Goal: Find specific page/section: Locate item on page

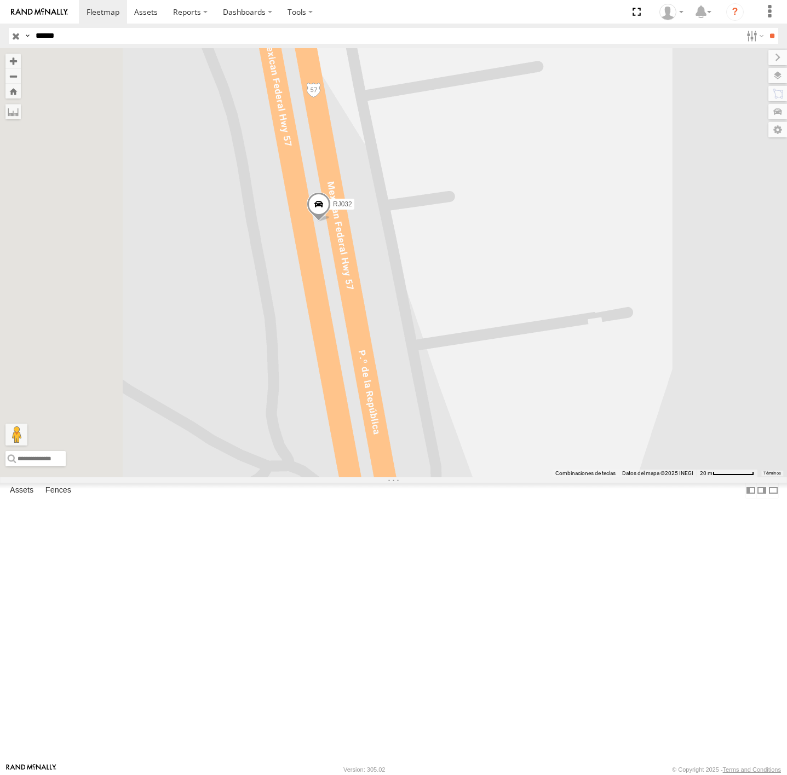
drag, startPoint x: 475, startPoint y: 398, endPoint x: 600, endPoint y: 396, distance: 124.9
click at [600, 396] on div "RJ032" at bounding box center [393, 262] width 787 height 429
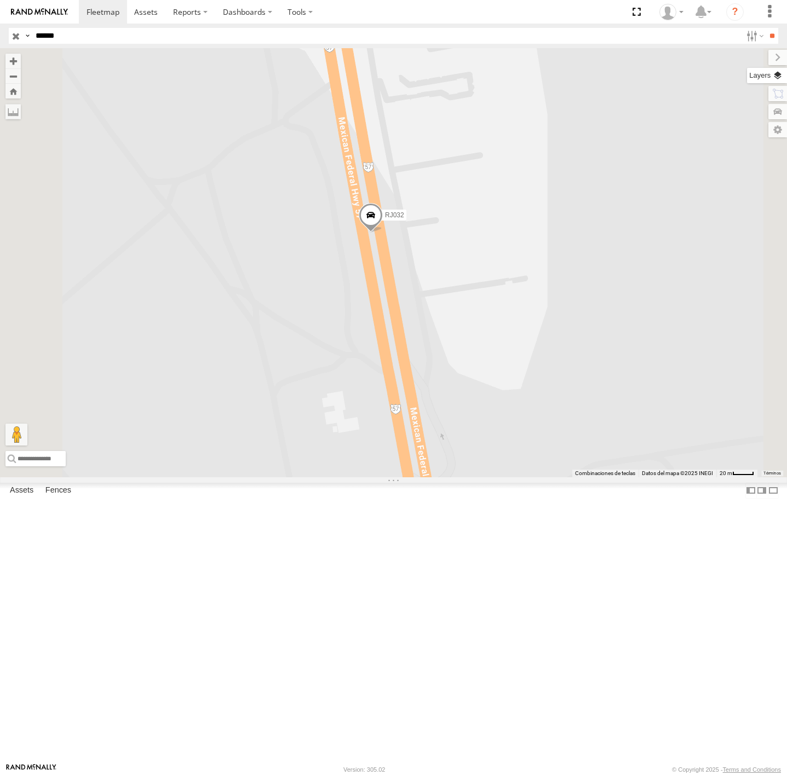
click at [774, 72] on label at bounding box center [767, 75] width 40 height 15
click at [0, 0] on span "Basemaps" at bounding box center [0, 0] width 0 height 0
click at [0, 0] on span "Satellite + Roadmap" at bounding box center [0, 0] width 0 height 0
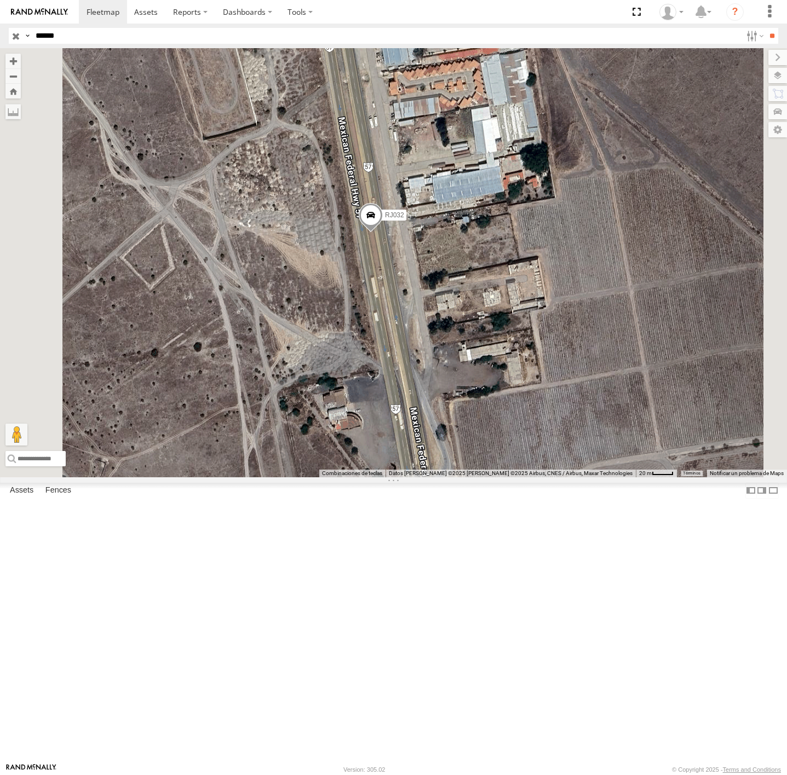
click at [581, 326] on div "RJ032" at bounding box center [393, 262] width 787 height 429
click at [563, 434] on div "RJ032" at bounding box center [393, 262] width 787 height 429
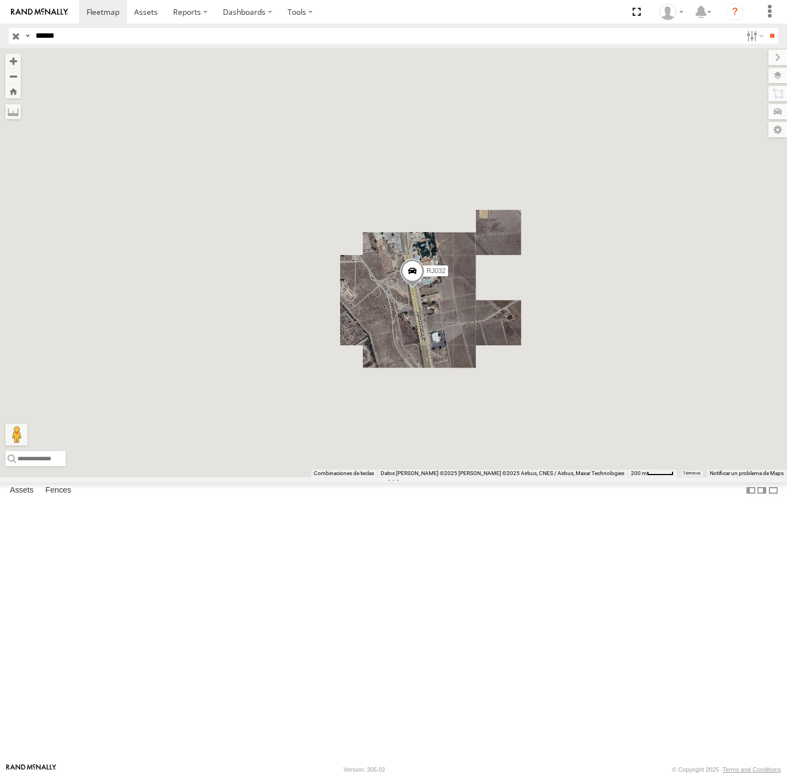
click at [522, 448] on div "RJ032" at bounding box center [393, 262] width 787 height 429
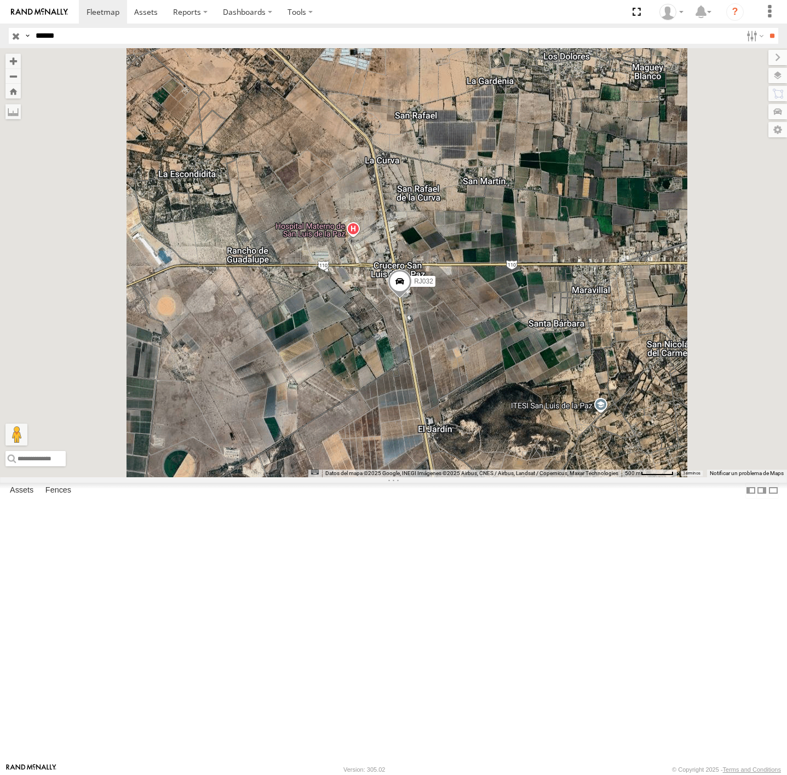
click at [626, 66] on div "RJ032" at bounding box center [393, 262] width 787 height 429
click at [750, 56] on label at bounding box center [768, 57] width 37 height 15
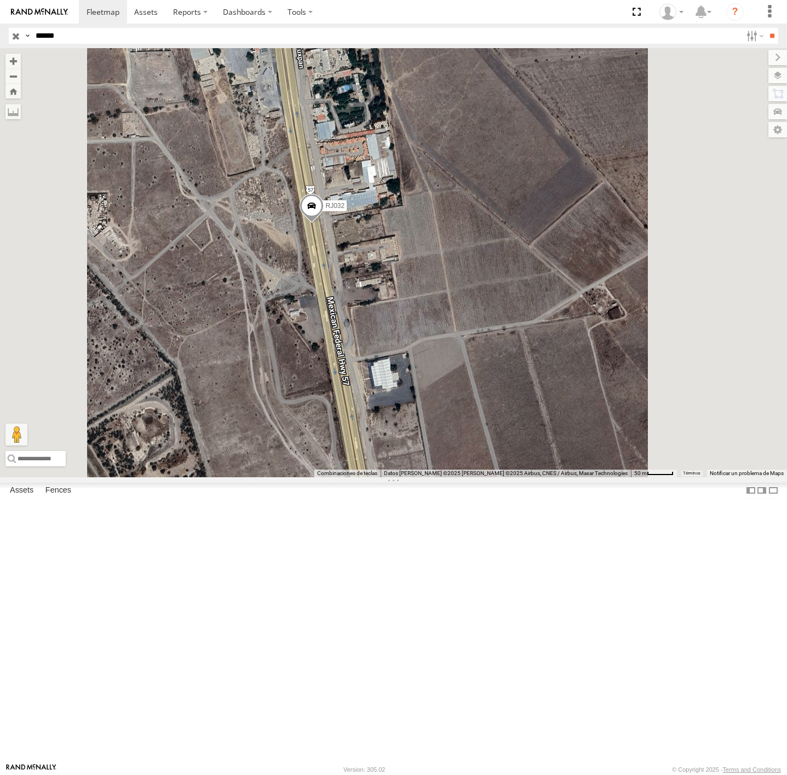
drag, startPoint x: 416, startPoint y: 342, endPoint x: 410, endPoint y: 396, distance: 54.5
click at [410, 396] on div "RJ032" at bounding box center [393, 262] width 787 height 429
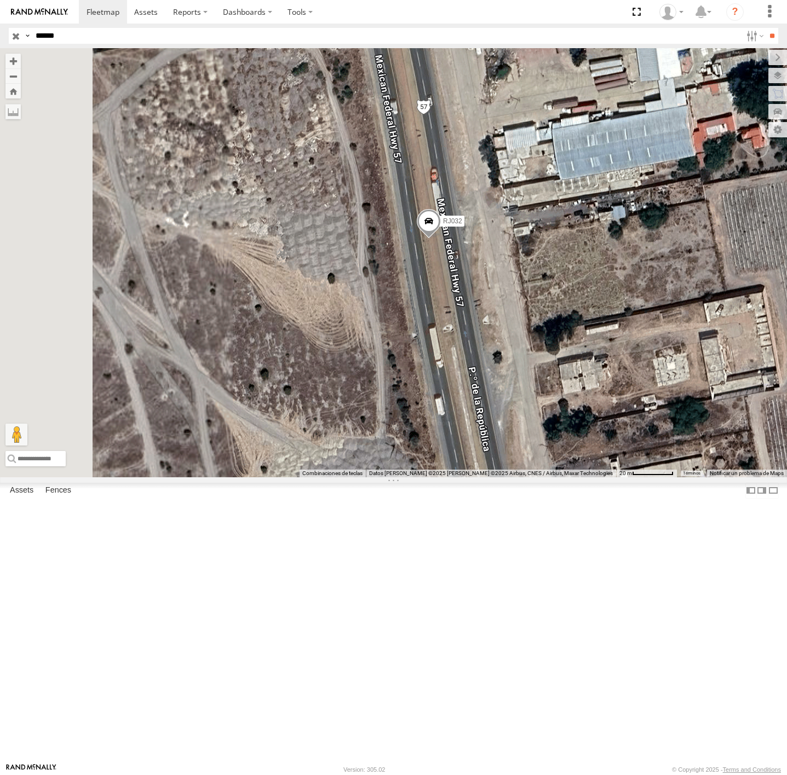
drag, startPoint x: 370, startPoint y: 376, endPoint x: 516, endPoint y: 404, distance: 148.8
click at [516, 404] on div "RJ032" at bounding box center [393, 262] width 787 height 429
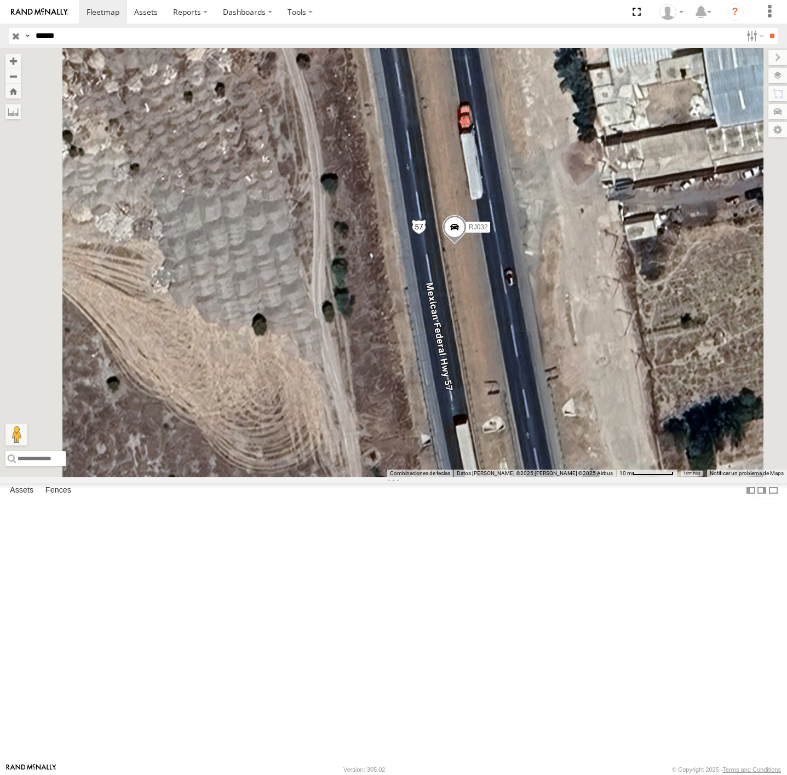
click at [467, 245] on span at bounding box center [454, 230] width 24 height 30
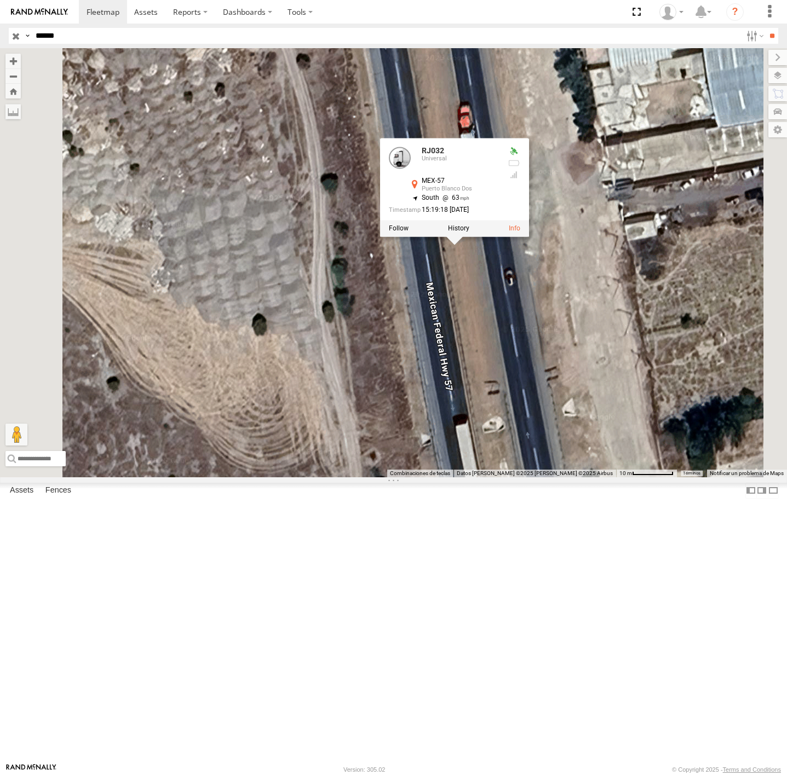
click at [508, 469] on div "RJ032 RJ032 Universal MEX-57 Puerto Blanco Dos 21.28236 , -100.59192 South 63 1…" at bounding box center [393, 262] width 787 height 429
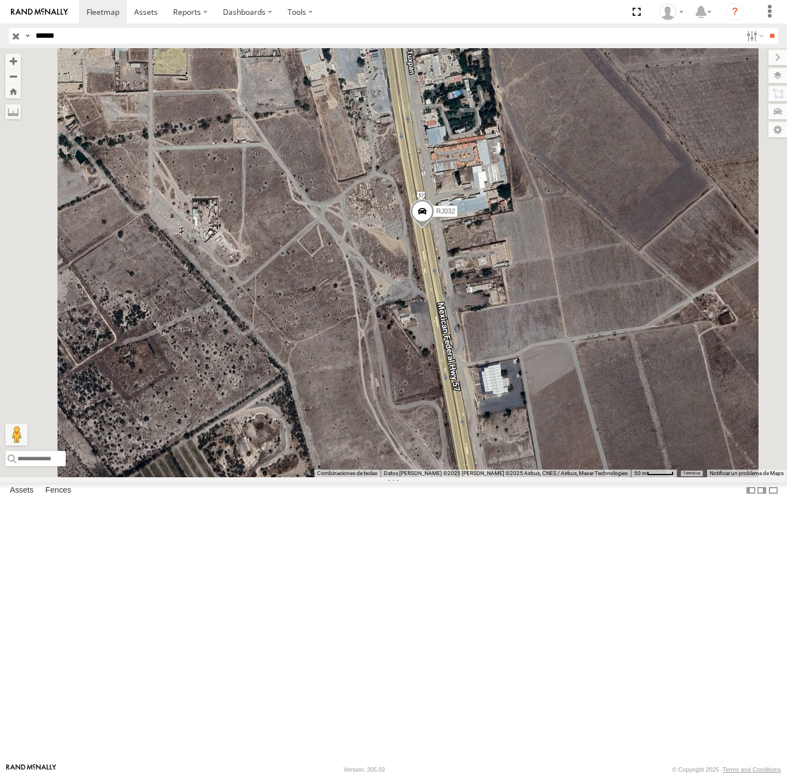
drag, startPoint x: 566, startPoint y: 441, endPoint x: 503, endPoint y: 398, distance: 76.4
click at [503, 398] on div "RJ032" at bounding box center [393, 262] width 787 height 429
